Goal: Transaction & Acquisition: Subscribe to service/newsletter

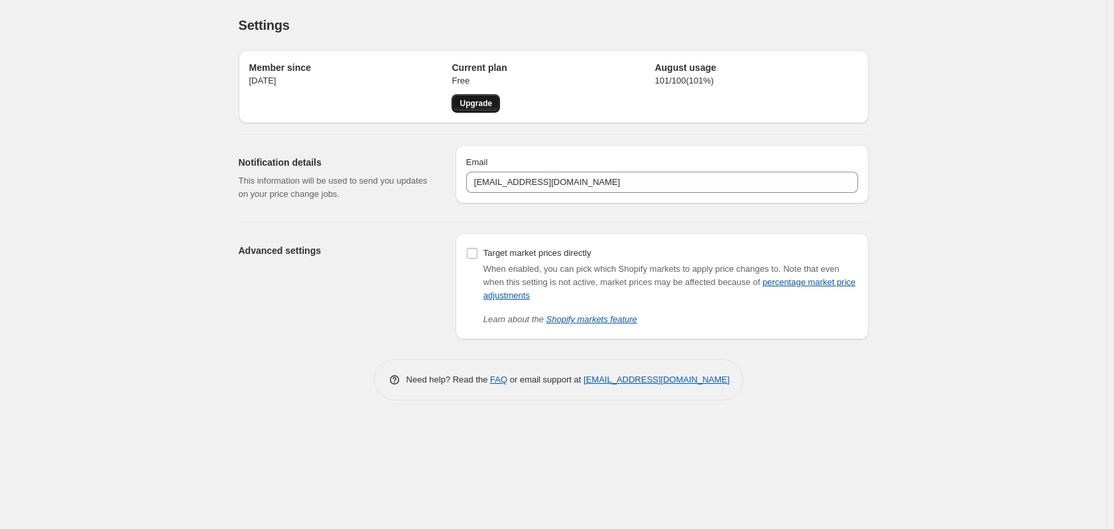
click at [472, 100] on span "Upgrade" at bounding box center [476, 103] width 33 height 11
